Goal: Information Seeking & Learning: Learn about a topic

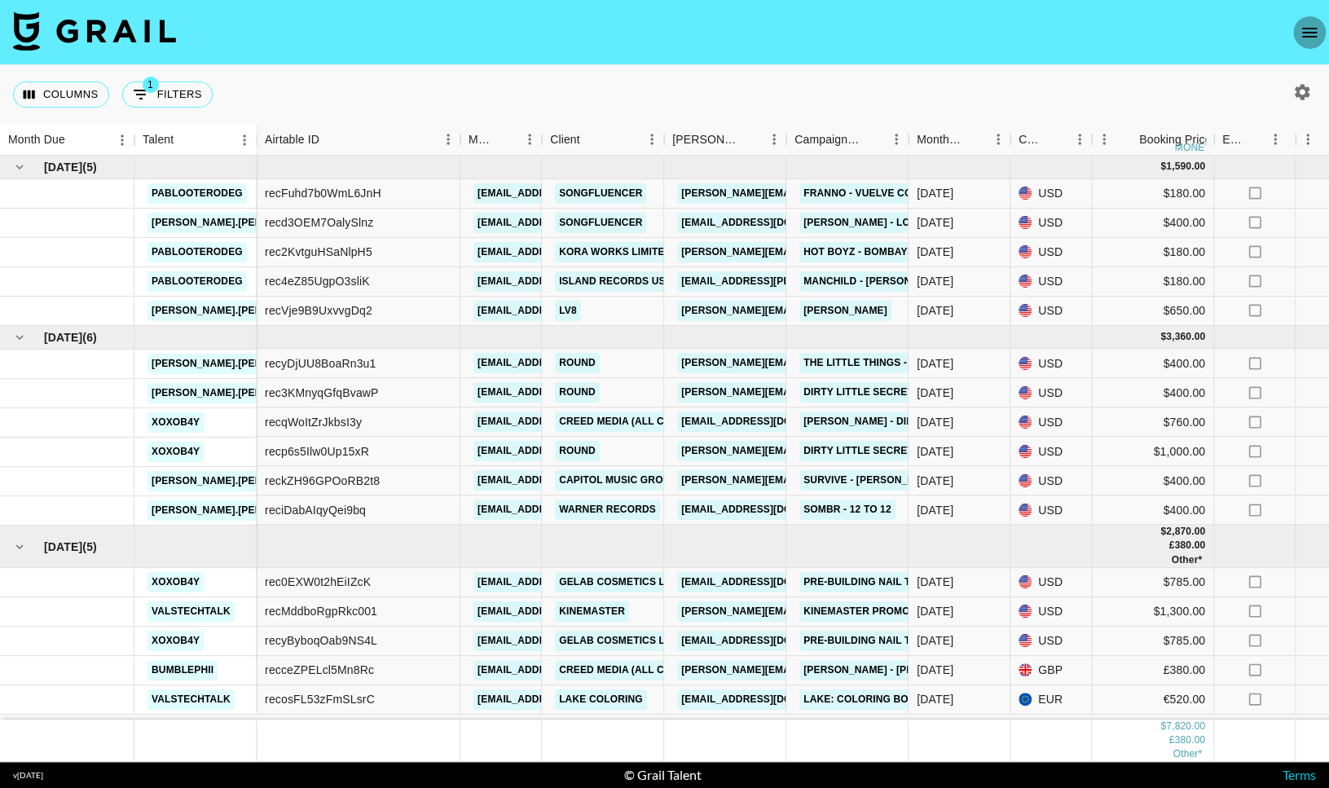
click at [1307, 28] on icon "open drawer" at bounding box center [1309, 33] width 15 height 10
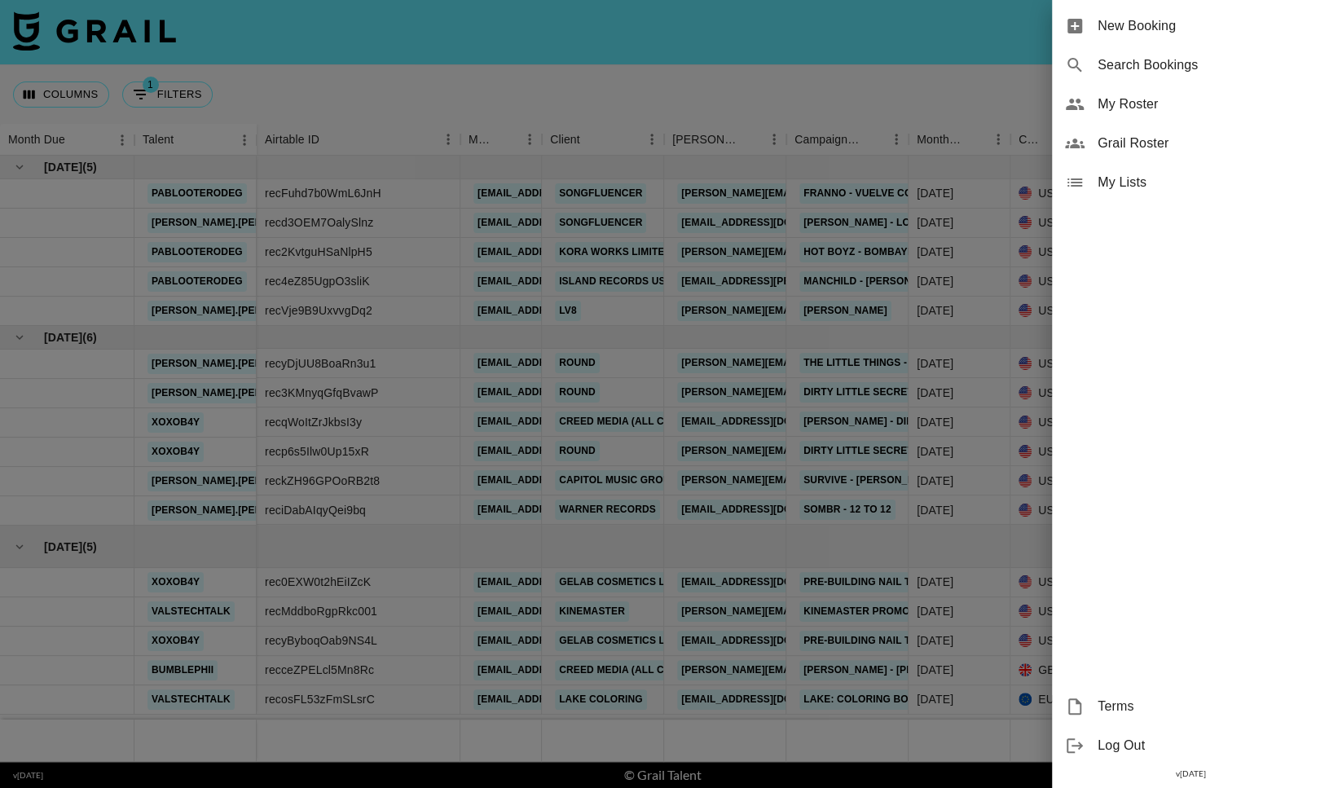
click at [1141, 101] on span "My Roster" at bounding box center [1207, 105] width 218 height 20
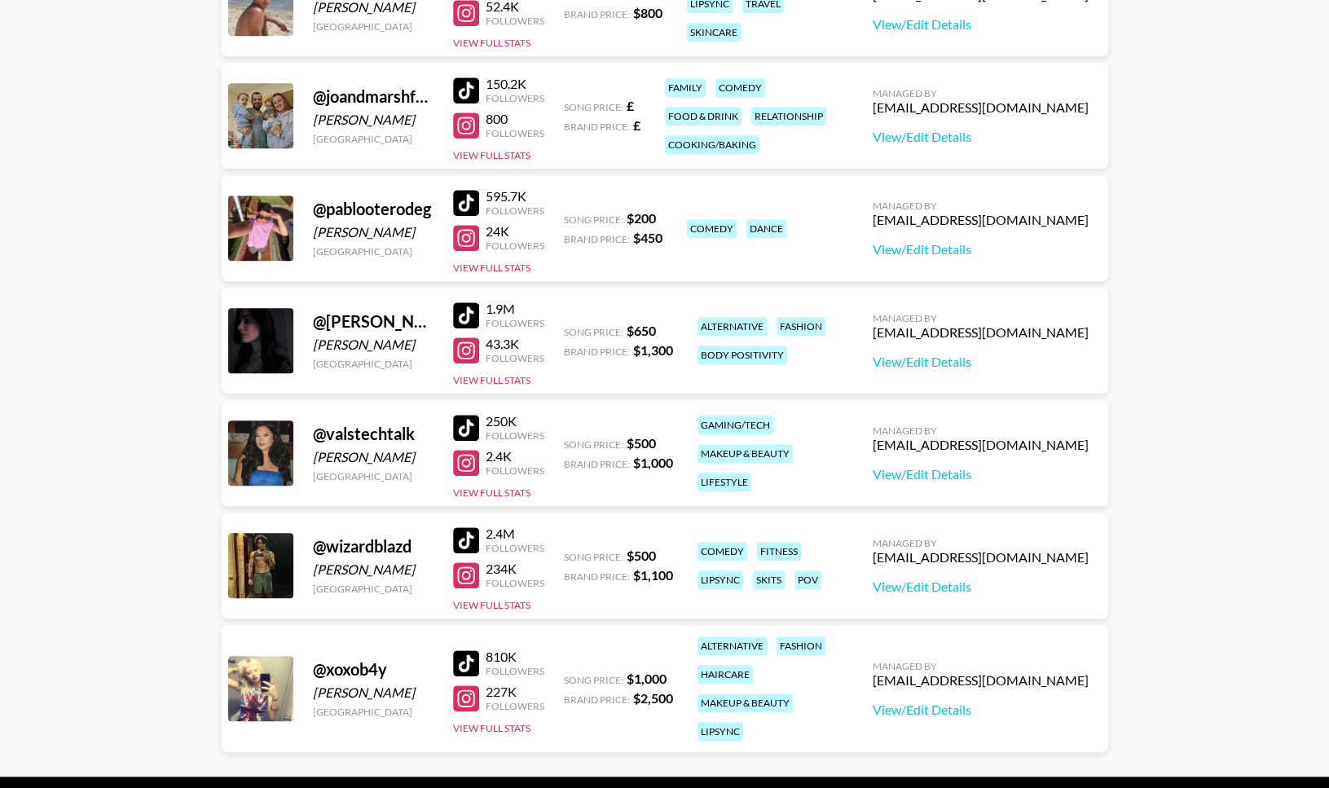
scroll to position [532, 0]
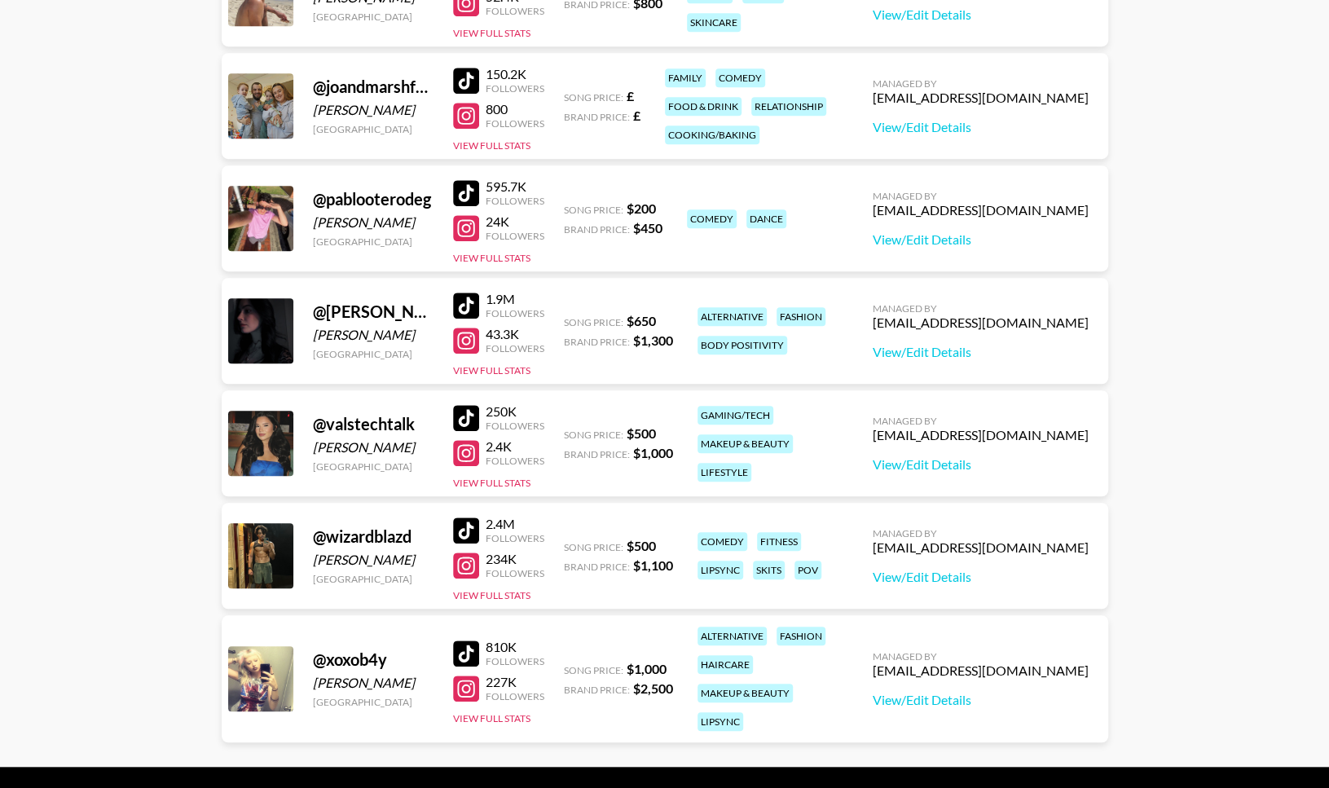
click at [508, 360] on div "1.9M Followers 43.3K Followers View Full Stats" at bounding box center [498, 330] width 91 height 93
click at [508, 364] on button "View Full Stats" at bounding box center [491, 370] width 77 height 12
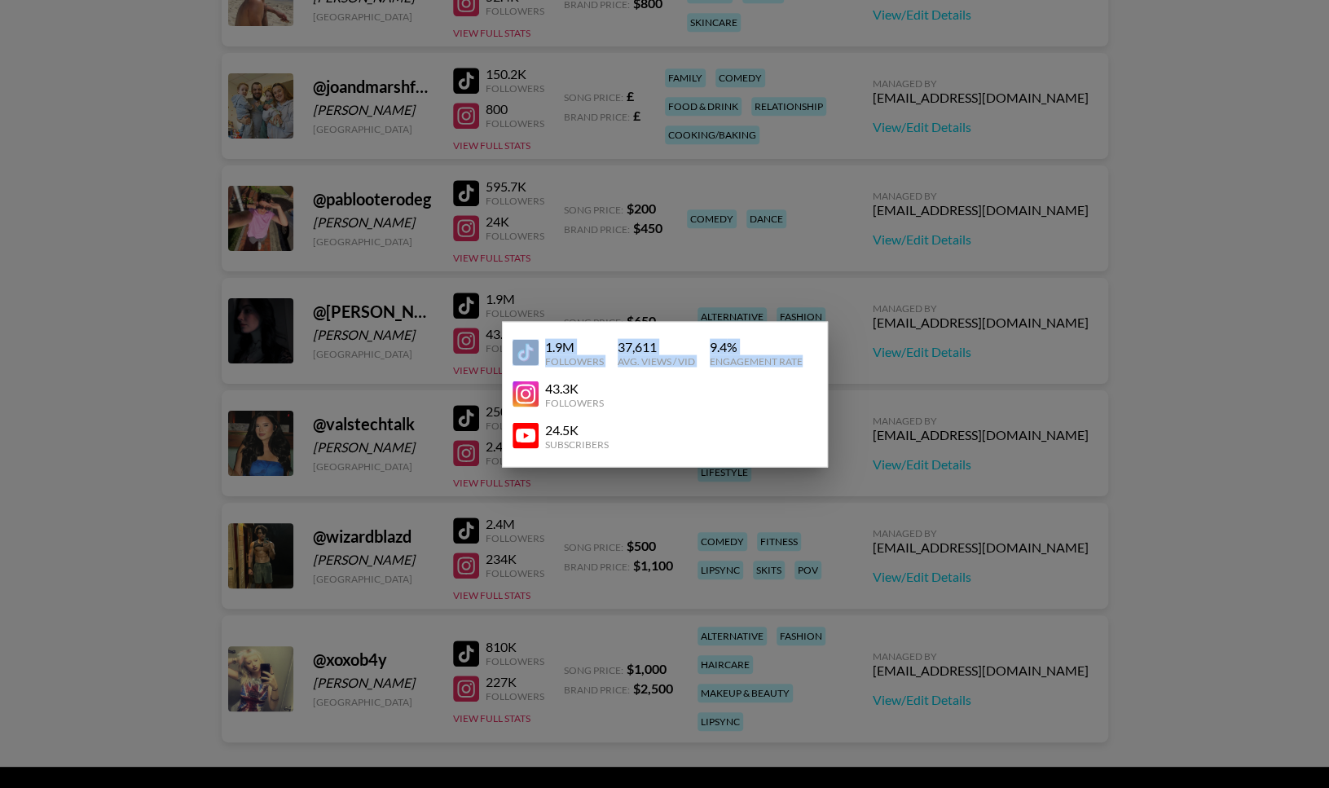
drag, startPoint x: 809, startPoint y: 359, endPoint x: 538, endPoint y: 348, distance: 271.7
click at [538, 348] on div "1.9M Followers 37,611 Avg. Views / Vid 9.4 % Engagement Rate" at bounding box center [665, 353] width 305 height 42
copy div "1.9M Followers 37,611 Avg. Views / Vid 9.4 % Engagement Rate"
click at [661, 161] on div at bounding box center [664, 394] width 1329 height 788
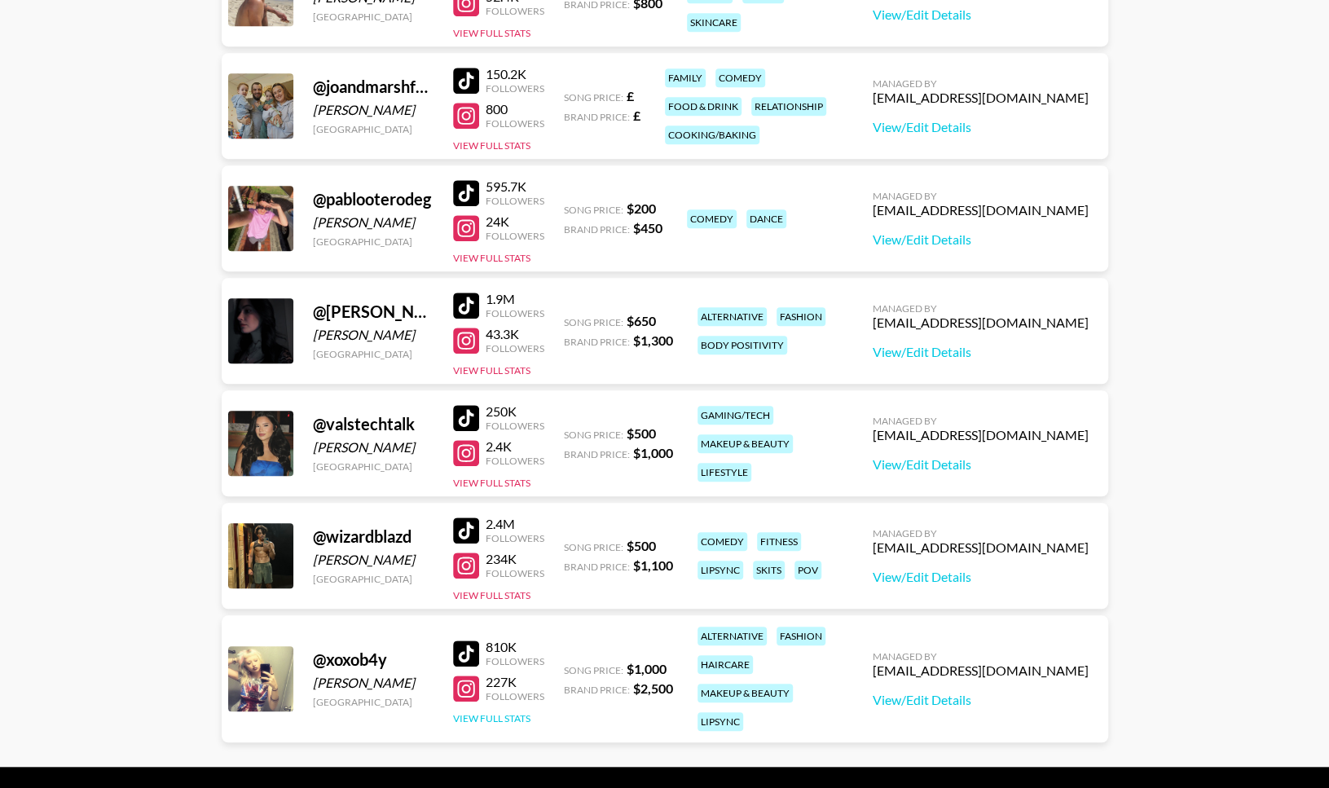
click at [494, 712] on button "View Full Stats" at bounding box center [491, 718] width 77 height 12
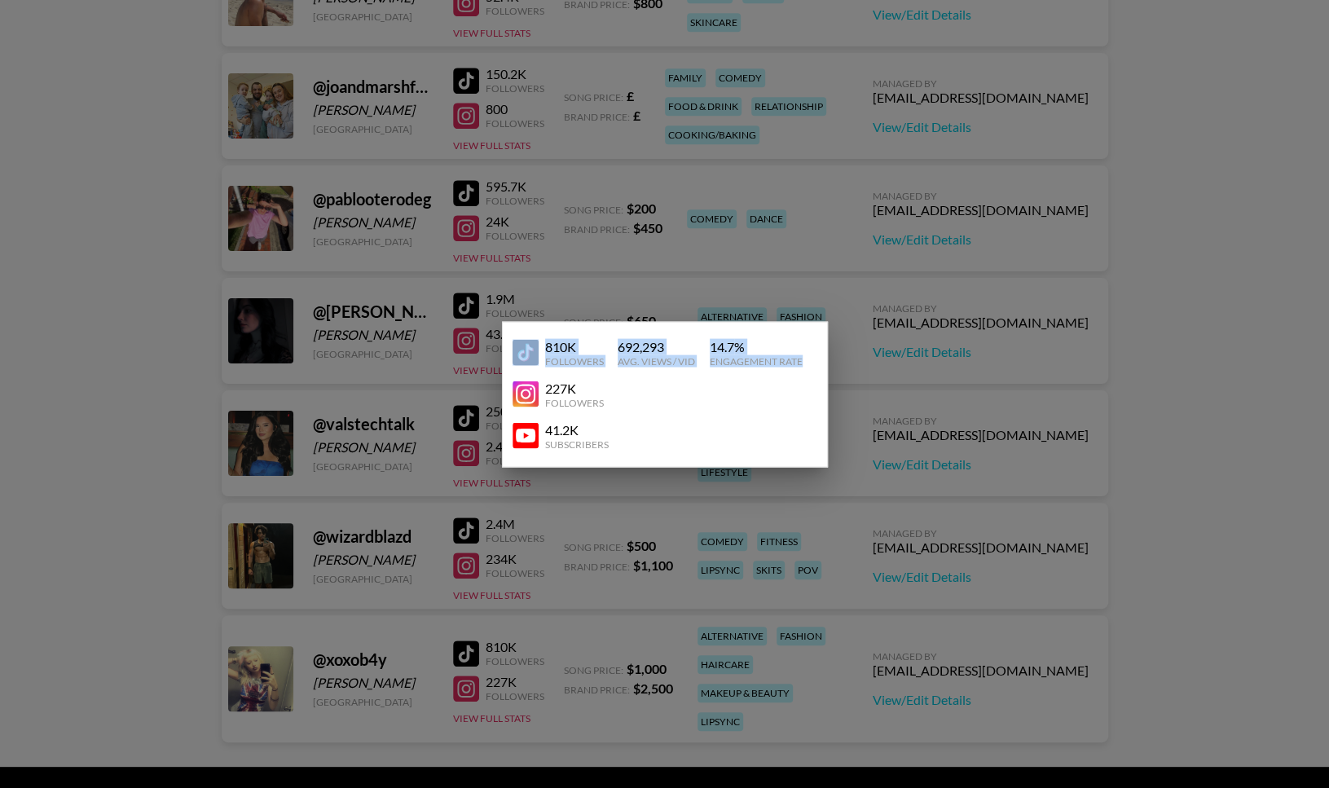
drag, startPoint x: 801, startPoint y: 355, endPoint x: 540, endPoint y: 336, distance: 262.4
click at [540, 336] on div "810K Followers 692,293 Avg. Views / Vid 14.7 % Engagement Rate" at bounding box center [665, 353] width 305 height 42
copy div "810K Followers 692,293 Avg. Views / Vid 14.7 % Engagement Rate"
click at [401, 386] on div at bounding box center [664, 394] width 1329 height 788
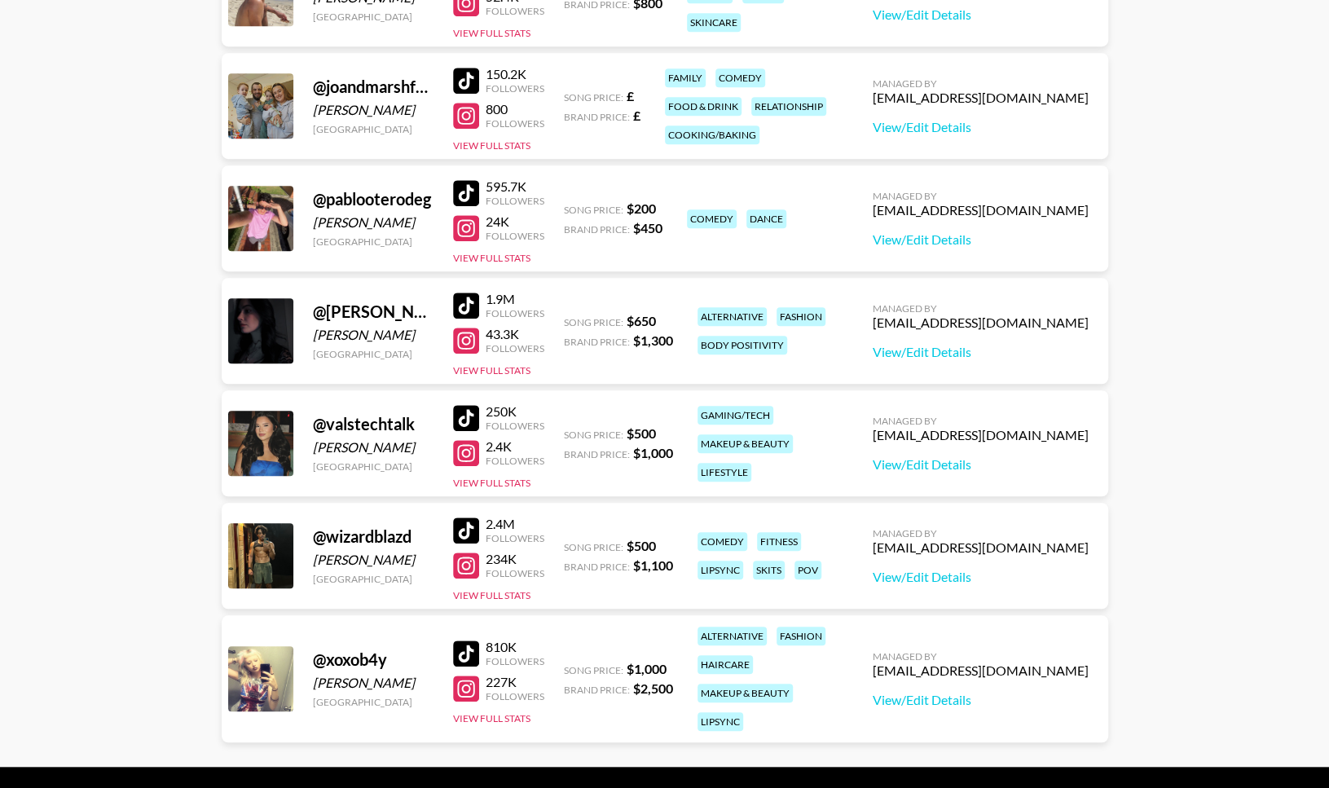
click at [475, 642] on div at bounding box center [466, 654] width 26 height 26
